Goal: Information Seeking & Learning: Learn about a topic

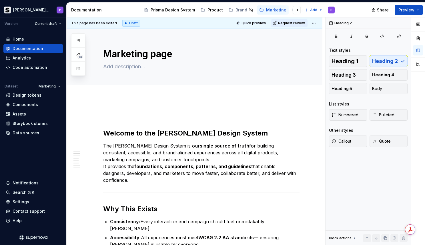
type textarea "*"
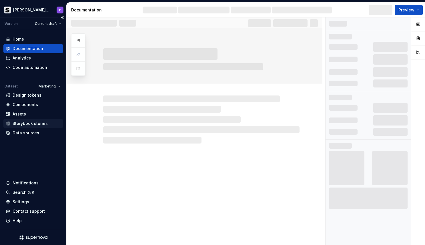
click at [36, 124] on div "Storybook stories" at bounding box center [30, 124] width 35 height 6
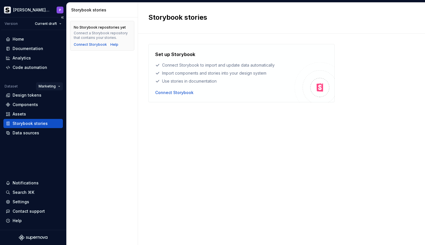
click at [49, 86] on html "[PERSON_NAME] Prisma P Version Current draft Home Documentation Analytics Code …" at bounding box center [212, 122] width 425 height 245
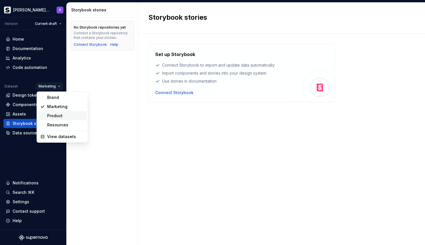
click at [57, 118] on div "Product" at bounding box center [65, 116] width 37 height 6
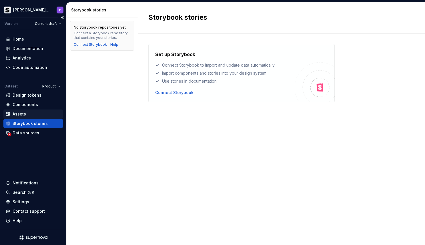
click at [36, 114] on div "Assets" at bounding box center [33, 114] width 55 height 6
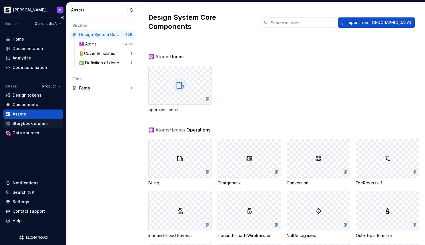
click at [37, 122] on div "Storybook stories" at bounding box center [30, 124] width 35 height 6
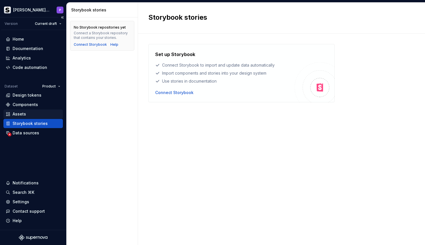
click at [36, 113] on div "Assets" at bounding box center [33, 114] width 55 height 6
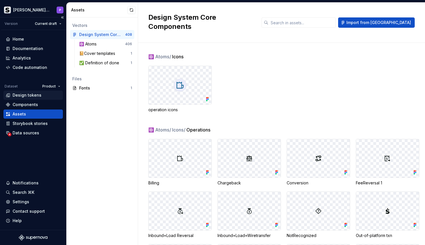
click at [41, 97] on div "Design tokens" at bounding box center [33, 95] width 55 height 6
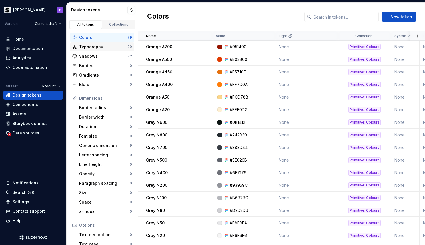
click at [103, 48] on div "Typography" at bounding box center [103, 47] width 48 height 6
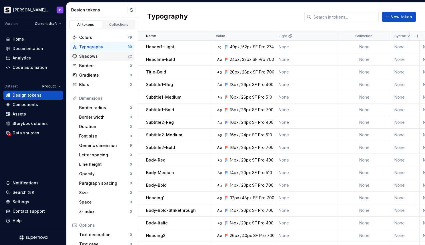
click at [92, 55] on div "Shadows" at bounding box center [103, 56] width 48 height 6
